Goal: Information Seeking & Learning: Learn about a topic

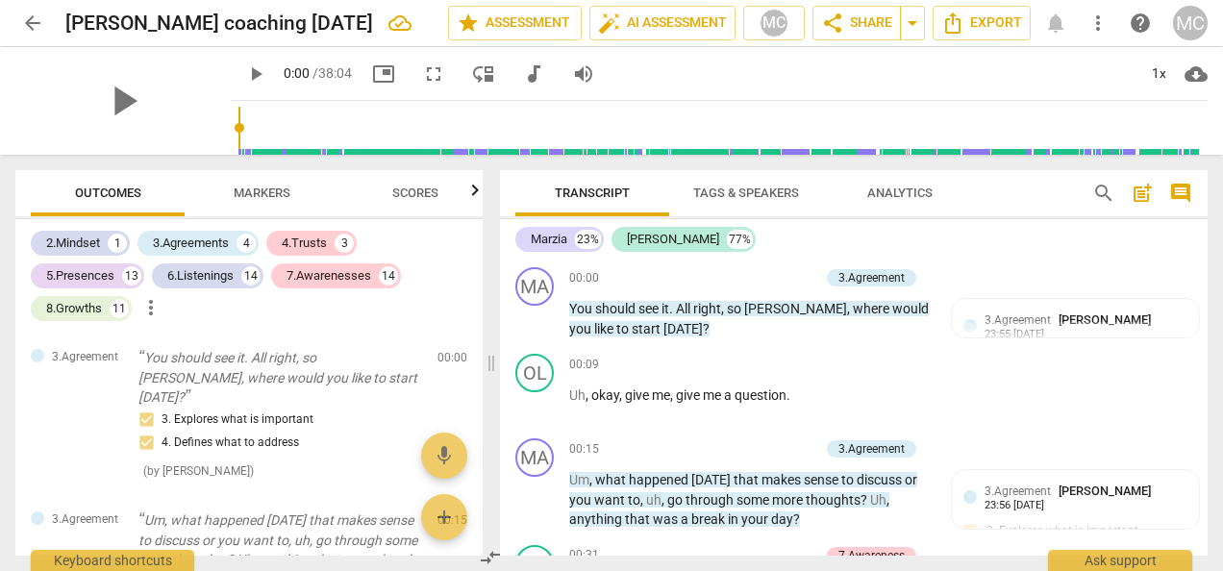
click at [1212, 200] on div "Transcript Tags & Speakers Analytics search post_add comment Marzia 23% [PERSON…" at bounding box center [857, 363] width 731 height 416
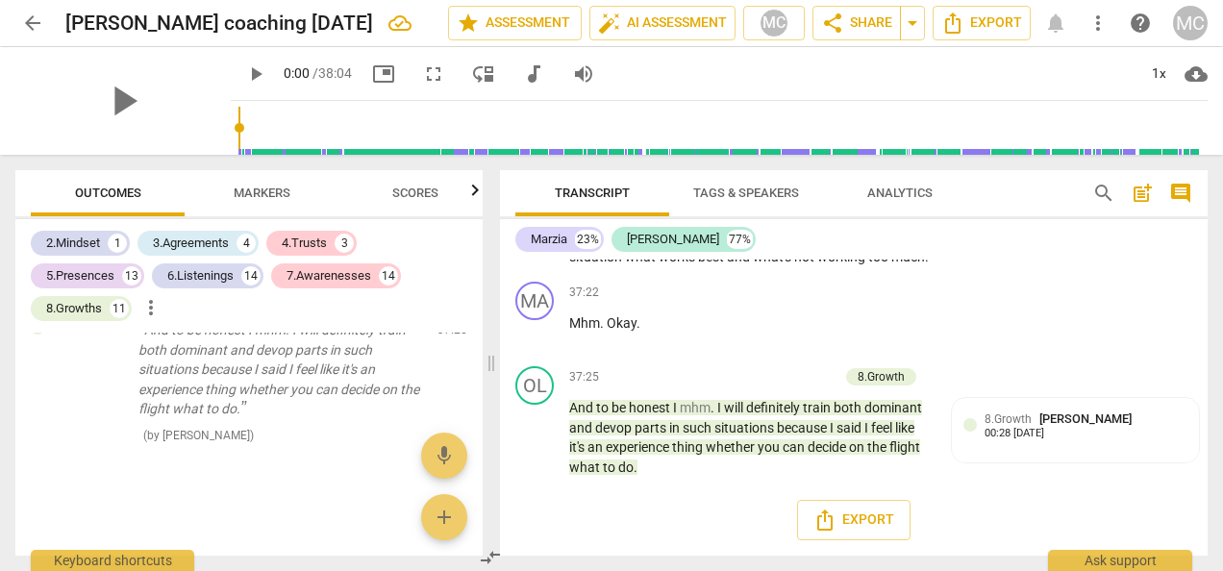
click at [1212, 200] on div "Transcript Tags & Speakers Analytics search post_add comment Marzia 23% [PERSON…" at bounding box center [857, 363] width 731 height 416
click at [476, 278] on div "2.Mindset 1 3.Agreements 4 4.Trusts 3 5.Presences 13 6.Listenings 14 7.Awarenes…" at bounding box center [257, 276] width 452 height 98
drag, startPoint x: 477, startPoint y: 548, endPoint x: 483, endPoint y: 239, distance: 308.7
click at [483, 239] on div "Outcomes Markers Scores 2.Mindset 1 3.Agreements 4 4.Trusts 3 5.Presences 13 6.…" at bounding box center [611, 363] width 1223 height 416
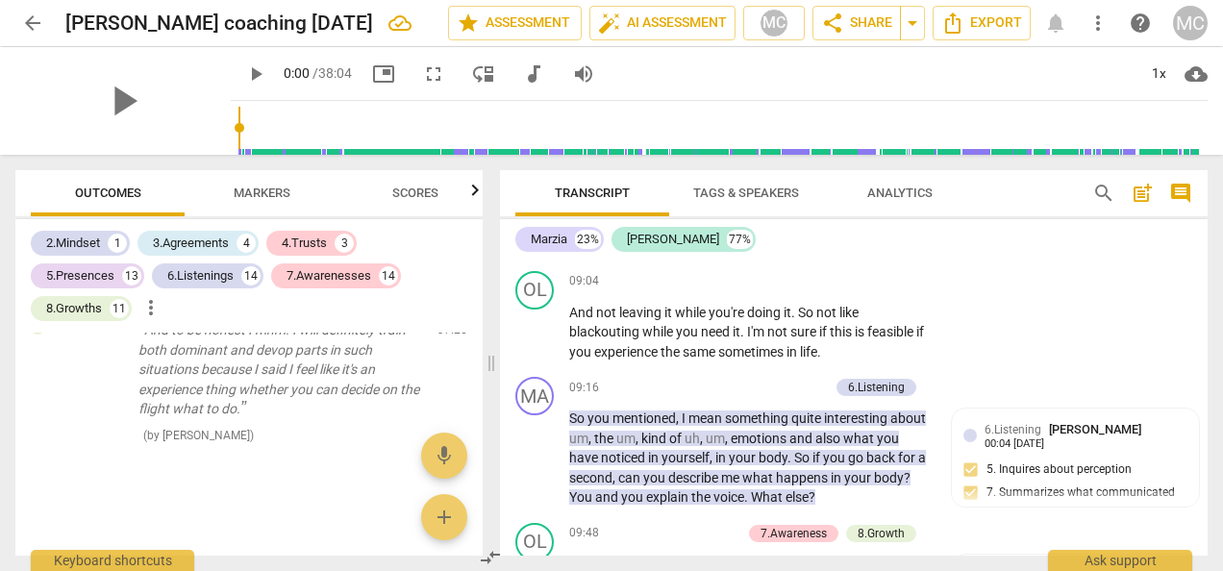
scroll to position [0, 0]
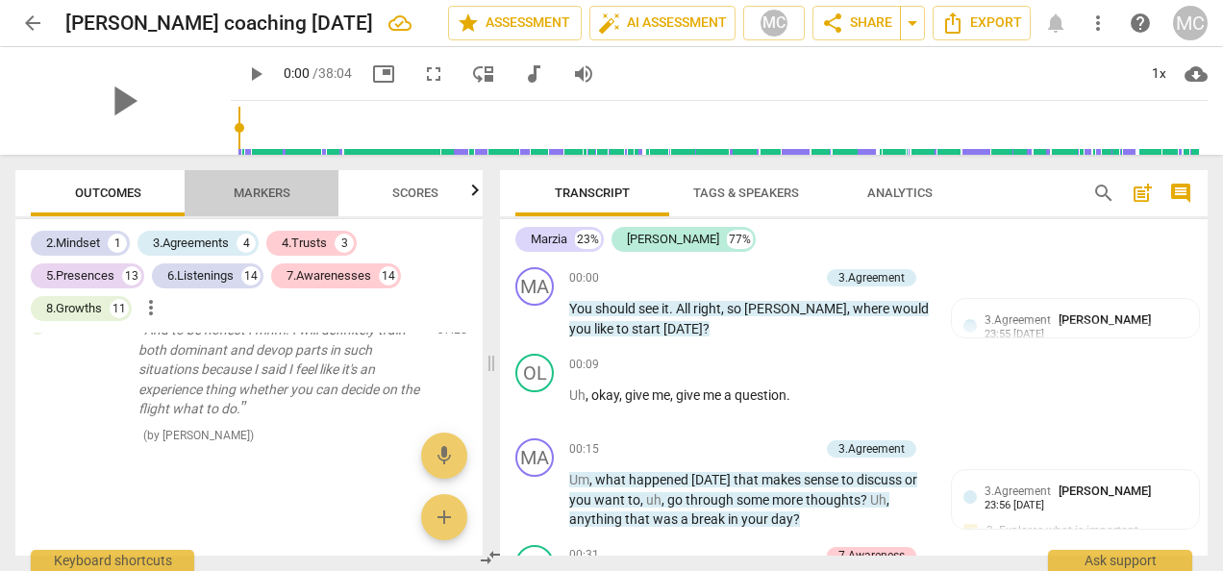
click at [268, 198] on span "Markers" at bounding box center [262, 193] width 57 height 14
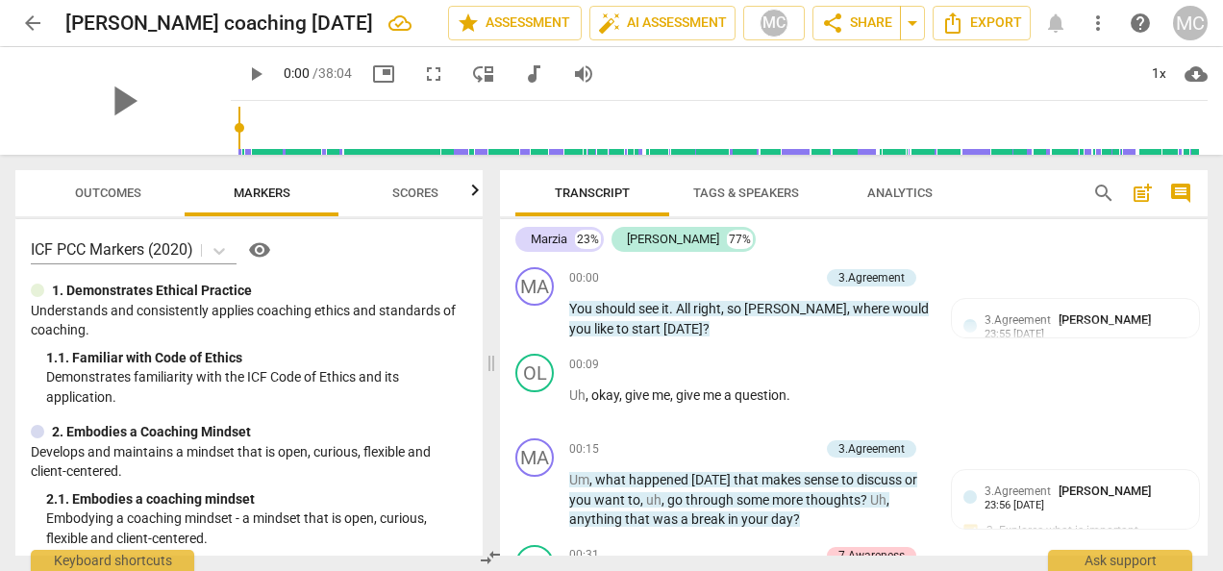
click at [124, 188] on span "Outcomes" at bounding box center [108, 193] width 66 height 14
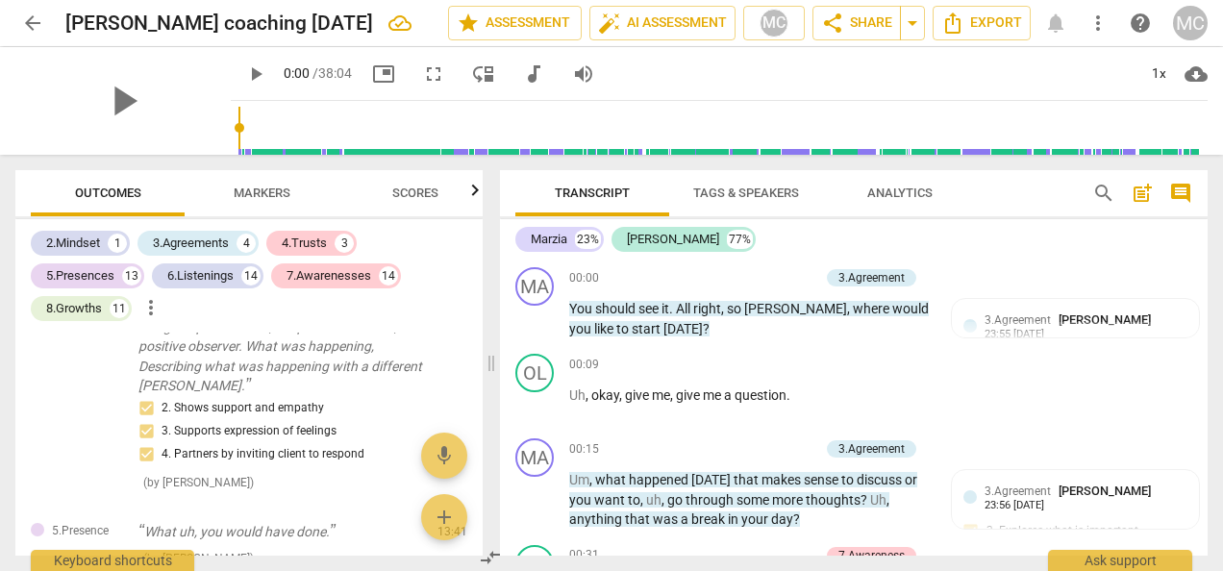
scroll to position [6442, 0]
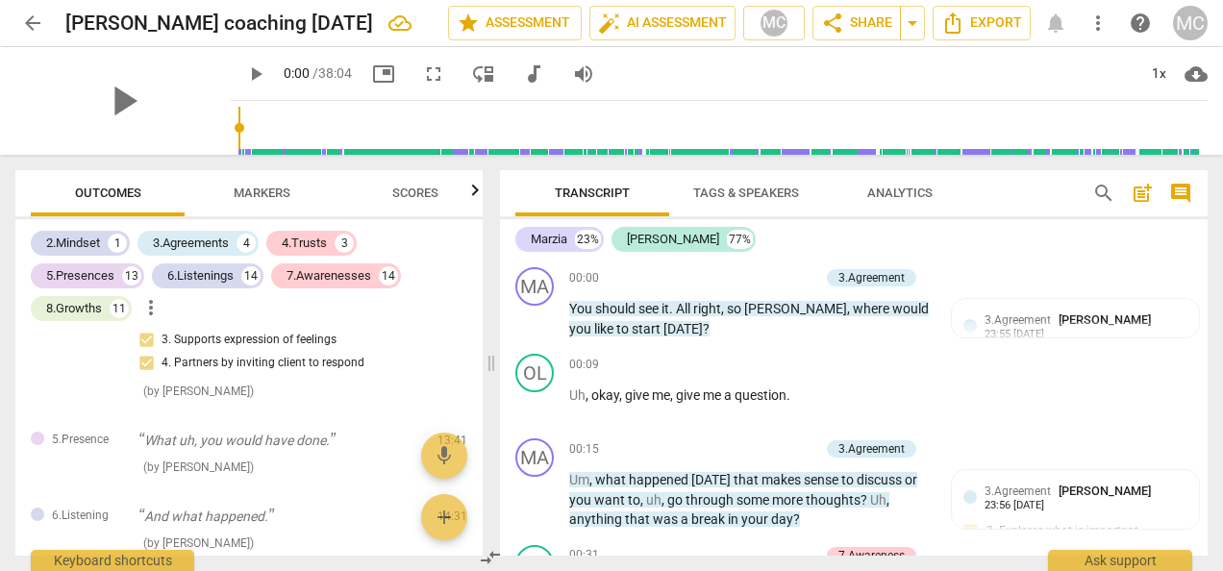
click at [474, 193] on icon "button" at bounding box center [475, 190] width 23 height 23
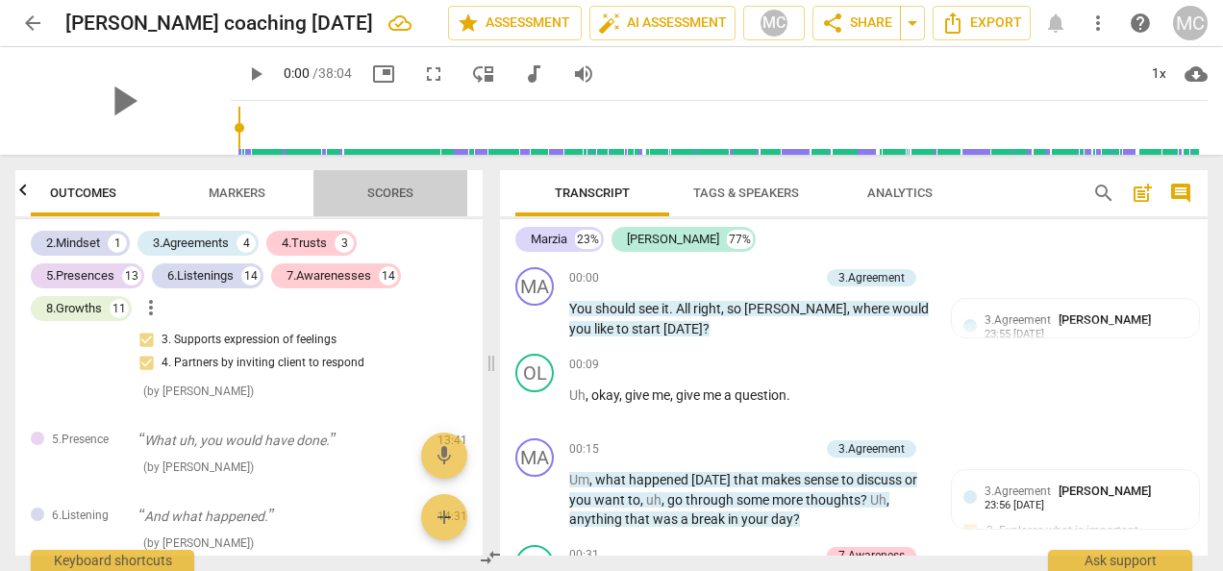
click at [392, 181] on span "Scores" at bounding box center [390, 194] width 92 height 26
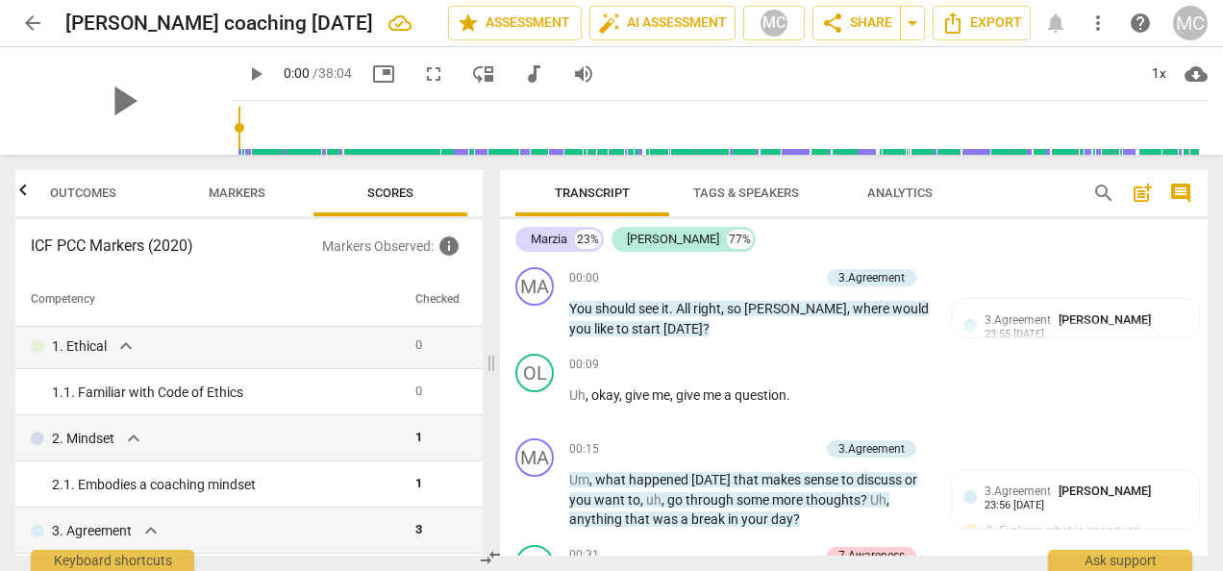
scroll to position [0, 0]
click at [479, 237] on div "ICF PCC Markers (2020) Markers Observed : info Competency Checked 1. Ethical ex…" at bounding box center [248, 387] width 467 height 337
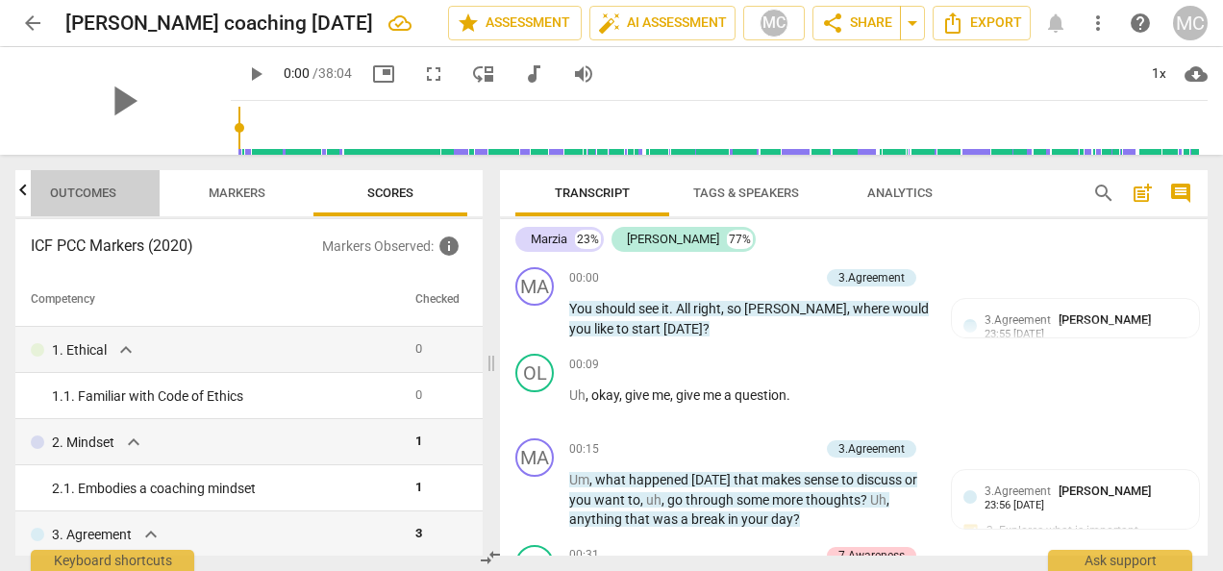
click at [86, 190] on span "Outcomes" at bounding box center [83, 193] width 66 height 14
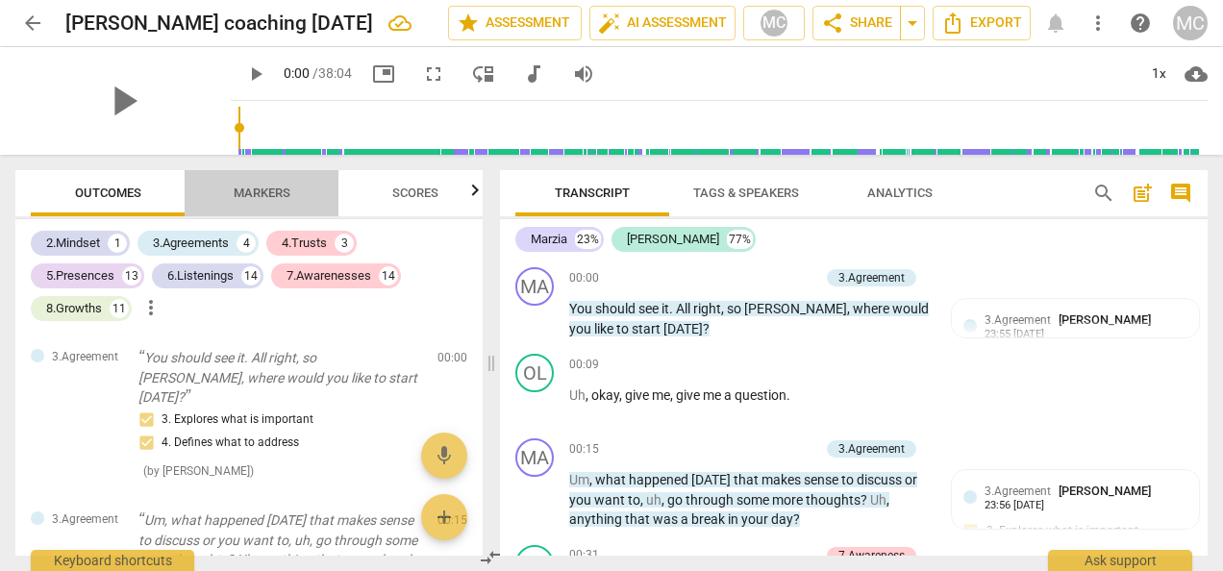
click at [242, 196] on span "Markers" at bounding box center [262, 193] width 57 height 14
